Goal: Information Seeking & Learning: Learn about a topic

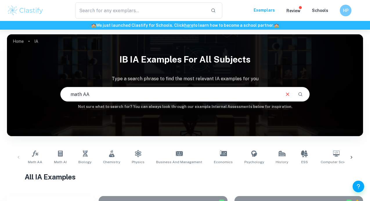
type input "math AA"
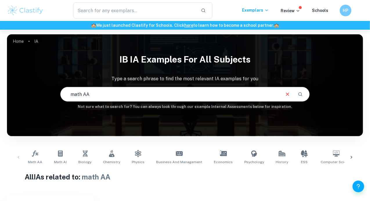
checkbox input "true"
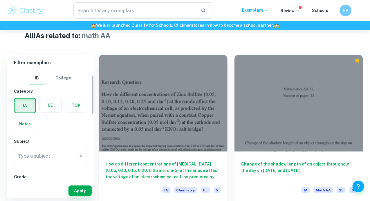
scroll to position [12, 0]
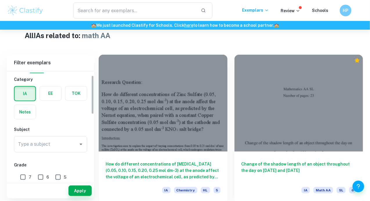
click at [42, 144] on div "Type a subject Type a subject" at bounding box center [50, 144] width 73 height 16
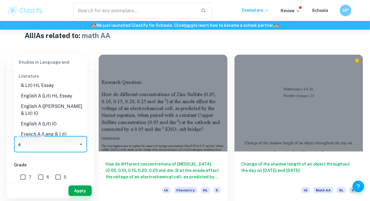
scroll to position [0, 0]
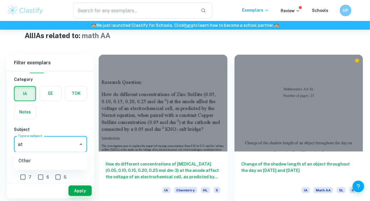
type input "a"
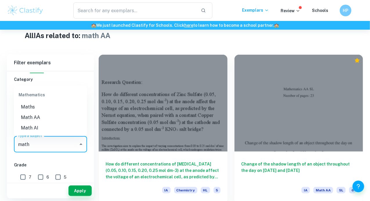
click at [43, 120] on li "Math AA" at bounding box center [50, 117] width 73 height 10
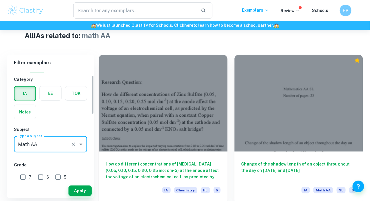
type input "Math AA"
click at [24, 174] on input "7" at bounding box center [23, 177] width 12 height 12
checkbox input "true"
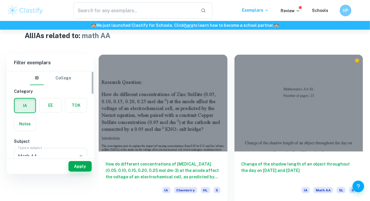
scroll to position [114, 0]
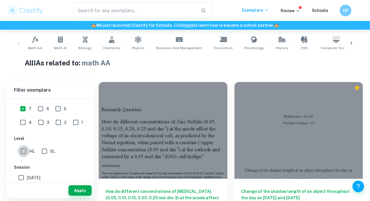
click at [22, 153] on input "HL" at bounding box center [24, 151] width 12 height 12
checkbox input "true"
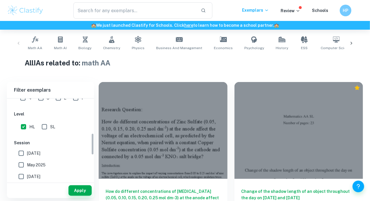
scroll to position [132, 0]
click at [74, 187] on button "Apply" at bounding box center [80, 190] width 23 height 10
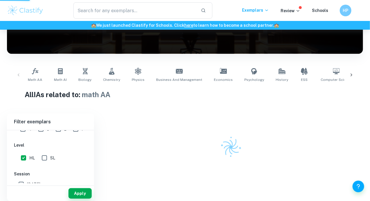
scroll to position [82, 0]
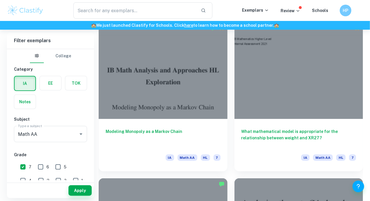
scroll to position [965, 0]
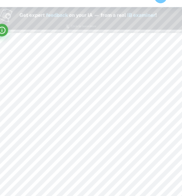
scroll to position [249, 0]
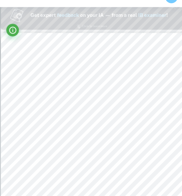
click at [6, 109] on div "1 Introduction: Other than urbanization and changes to the environment, the pop…" at bounding box center [91, 159] width 181 height 234
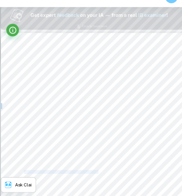
click at [6, 109] on div "1 Introduction: Other than urbanization and changes to the environment, the pop…" at bounding box center [91, 159] width 181 height 234
drag, startPoint x: 6, startPoint y: 109, endPoint x: 11, endPoint y: 109, distance: 4.7
click at [11, 109] on div "1 Introduction: Other than urbanization and changes to the environment, the pop…" at bounding box center [91, 159] width 181 height 234
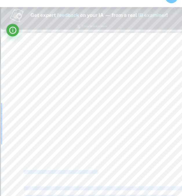
click at [11, 109] on div "1 Introduction: Other than urbanization and changes to the environment, the pop…" at bounding box center [91, 159] width 181 height 234
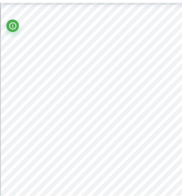
scroll to position [272, 0]
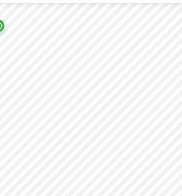
click at [151, 68] on div "1 Introduction: Other than urbanization and changes to the environment, the pop…" at bounding box center [91, 136] width 181 height 234
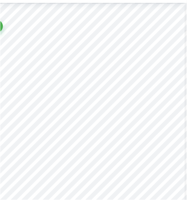
scroll to position [272, 1]
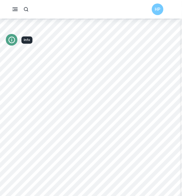
click at [7, 40] on button "Info" at bounding box center [12, 40] width 12 height 12
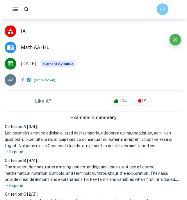
scroll to position [60, 0]
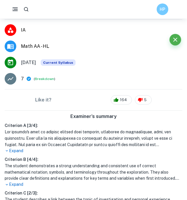
click at [20, 150] on p "Expand" at bounding box center [94, 151] width 178 height 6
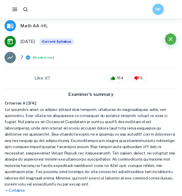
scroll to position [0, 0]
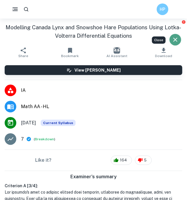
click at [174, 41] on icon "Close" at bounding box center [175, 39] width 7 height 7
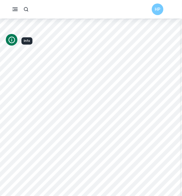
scroll to position [274, 1]
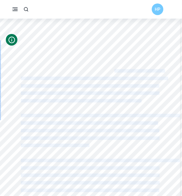
drag, startPoint x: 116, startPoint y: 70, endPoint x: 121, endPoint y: 83, distance: 13.4
click at [121, 83] on div "1 Introduction: Other than urbanization and changes to the environment, the pop…" at bounding box center [90, 135] width 181 height 234
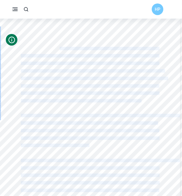
drag, startPoint x: 60, startPoint y: 49, endPoint x: 96, endPoint y: 50, distance: 36.9
click at [96, 50] on div "1 Introduction: Other than urbanization and changes to the environment, the pop…" at bounding box center [90, 135] width 181 height 234
click at [98, 49] on span "Other than urbanization and changes to the environment, the population of many …" at bounding box center [90, 48] width 138 height 3
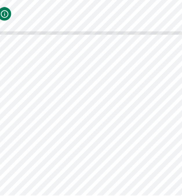
scroll to position [712, 1]
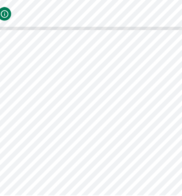
click at [54, 131] on div "3 Methodology: Lotka-Volterra equations will be explored and applied to the spe…" at bounding box center [90, 171] width 181 height 234
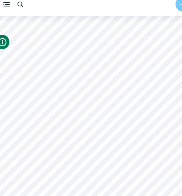
scroll to position [294, 0]
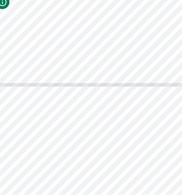
type input "3"
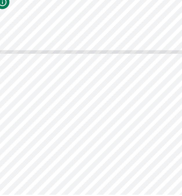
scroll to position [447, 0]
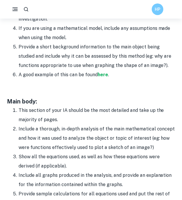
scroll to position [501, 0]
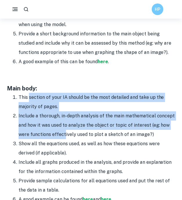
drag, startPoint x: 30, startPoint y: 78, endPoint x: 64, endPoint y: 115, distance: 50.2
click at [64, 115] on ol "This section of your IA should be the most detailed and take up the majority of…" at bounding box center [91, 149] width 169 height 112
click at [64, 115] on li "Include a thorough, in-depth analysis of the main mathematical concept and how …" at bounding box center [97, 126] width 157 height 28
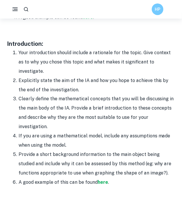
scroll to position [393, 0]
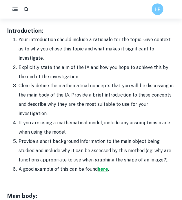
click at [101, 167] on strong "here" at bounding box center [103, 170] width 10 height 6
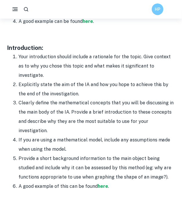
scroll to position [375, 0]
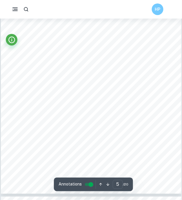
scroll to position [1042, 0]
drag, startPoint x: 0, startPoint y: 0, endPoint x: 129, endPoint y: 59, distance: 142.2
click at [129, 59] on div "Internal Assessment 1.3 Background Information recognized by the official gover…" at bounding box center [91, 78] width 181 height 234
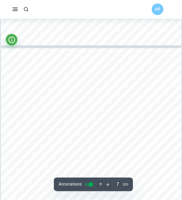
scroll to position [1439, 0]
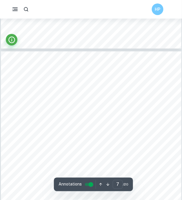
type input "6"
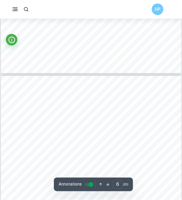
scroll to position [1205, 0]
